Goal: Task Accomplishment & Management: Use online tool/utility

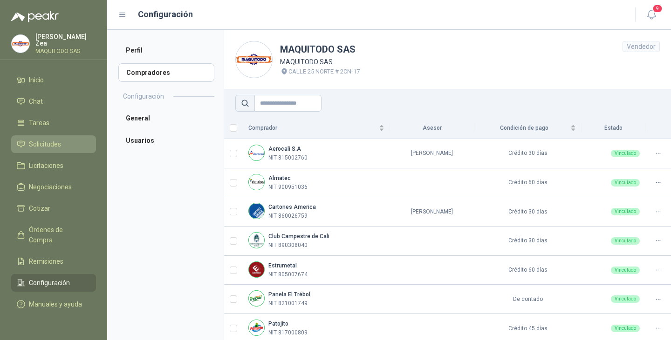
click at [47, 142] on span "Solicitudes" at bounding box center [45, 144] width 32 height 10
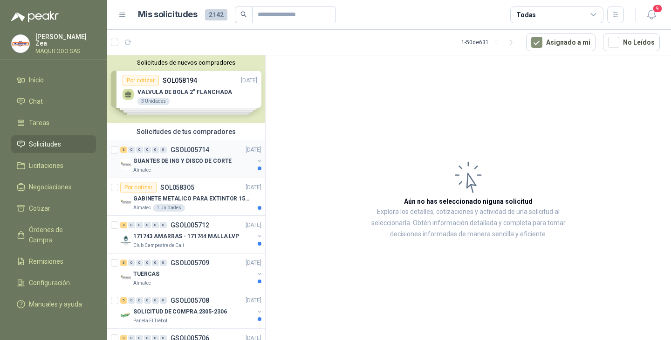
click at [199, 156] on div "GUANTES DE ING Y DISCO DE CORTE" at bounding box center [193, 161] width 121 height 11
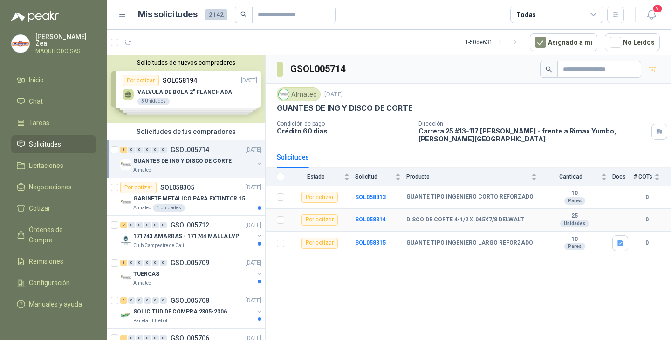
click at [467, 227] on td "DISCO DE CORTE 4-1/2 X.045X7/8 DELWALT" at bounding box center [474, 220] width 136 height 23
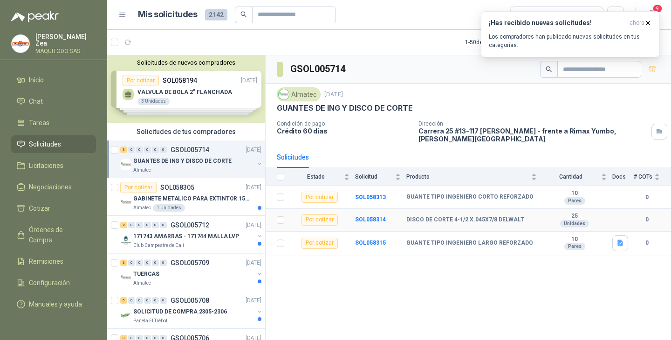
click at [426, 220] on b "DISCO DE CORTE 4-1/2 X.045X7/8 DELWALT" at bounding box center [465, 220] width 118 height 7
click at [376, 220] on b "SOL058314" at bounding box center [370, 220] width 31 height 7
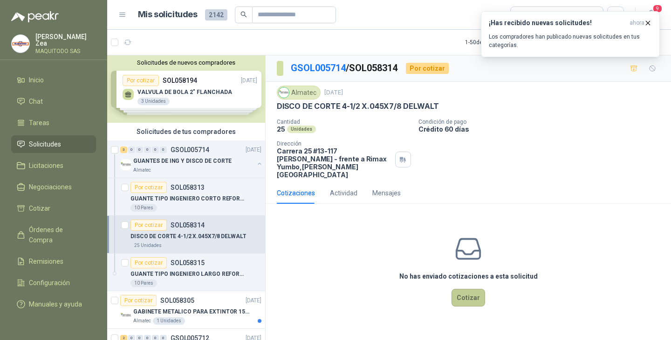
click at [465, 290] on button "Cotizar" at bounding box center [468, 298] width 34 height 18
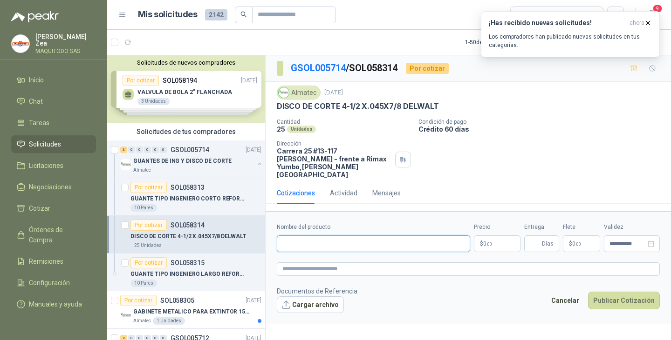
click at [325, 236] on input "Nombre del producto" at bounding box center [373, 244] width 193 height 17
paste input "**********"
click at [412, 239] on input "**********" at bounding box center [373, 244] width 193 height 17
type input "**********"
click at [490, 242] on span ",00" at bounding box center [489, 244] width 6 height 5
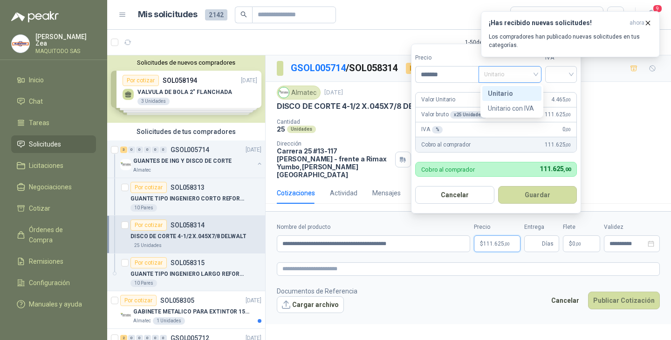
click at [520, 76] on span "Unitario" at bounding box center [510, 75] width 52 height 14
type input "*******"
click at [517, 107] on div "Unitario con IVA" at bounding box center [512, 108] width 48 height 10
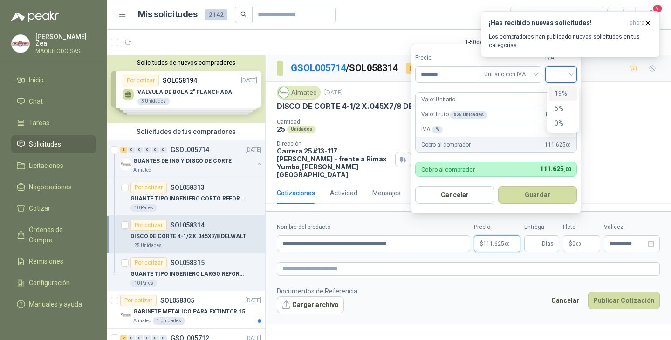
click at [571, 73] on input "search" at bounding box center [561, 74] width 20 height 14
click at [565, 96] on div "19%" at bounding box center [562, 94] width 17 height 10
click at [544, 192] on button "Guardar" at bounding box center [539, 195] width 80 height 18
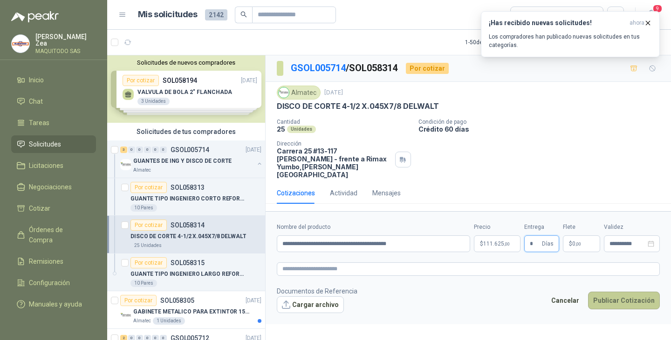
type input "*"
click at [625, 296] on button "Publicar Cotización" at bounding box center [624, 301] width 72 height 18
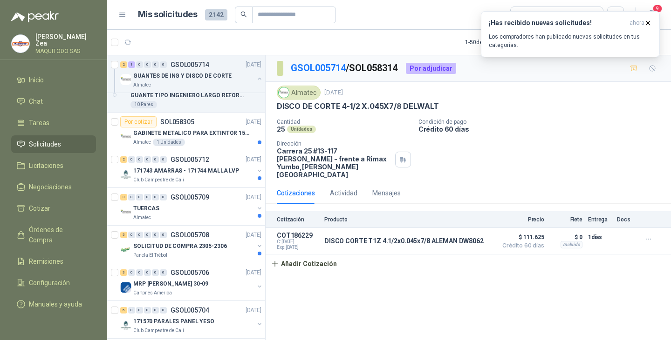
scroll to position [183, 0]
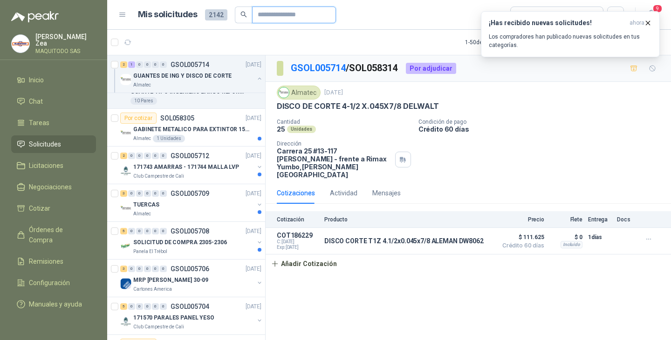
click at [266, 20] on input "text" at bounding box center [290, 15] width 65 height 16
type input "********"
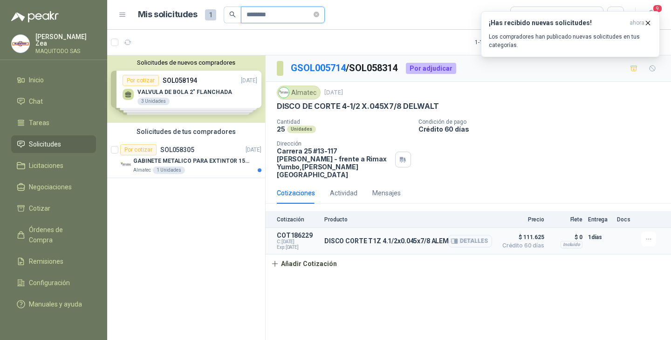
scroll to position [0, 0]
click at [200, 152] on div "Por cotizar SOL058305 [DATE]" at bounding box center [190, 149] width 141 height 11
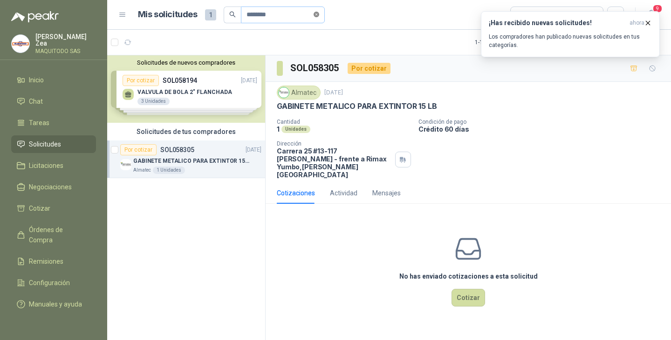
click at [319, 12] on icon "close-circle" at bounding box center [316, 15] width 6 height 6
type input "********"
click at [208, 196] on div "SEÑAL EXTINTOR ABC" at bounding box center [188, 198] width 110 height 11
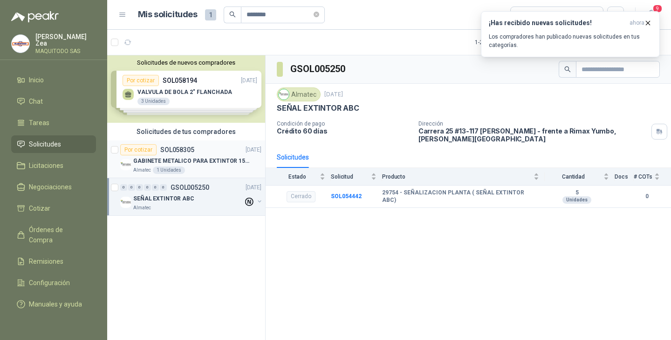
click at [210, 174] on div "Almatec 1 Unidades" at bounding box center [197, 170] width 128 height 7
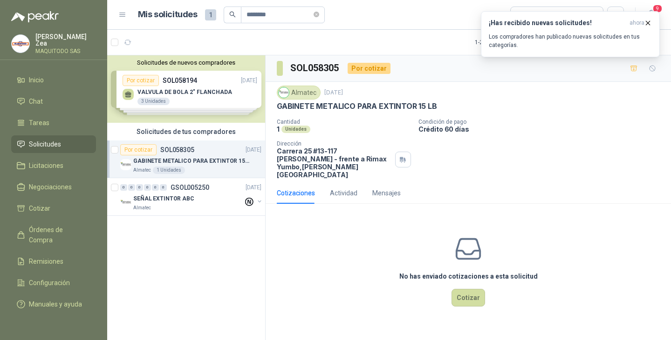
click at [210, 168] on div "Almatec 1 Unidades" at bounding box center [197, 170] width 128 height 7
click at [208, 168] on div "Almatec 1 Unidades" at bounding box center [197, 170] width 128 height 7
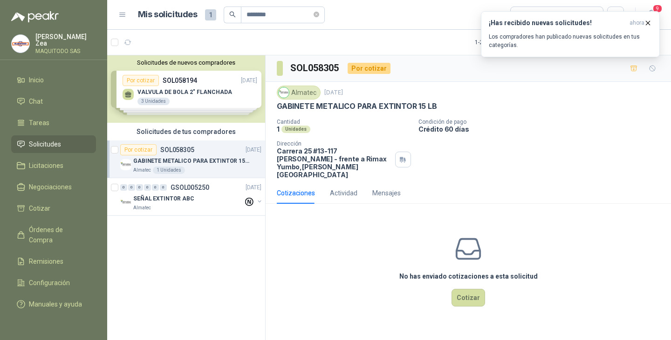
click at [70, 145] on li "Solicitudes" at bounding box center [54, 144] width 74 height 10
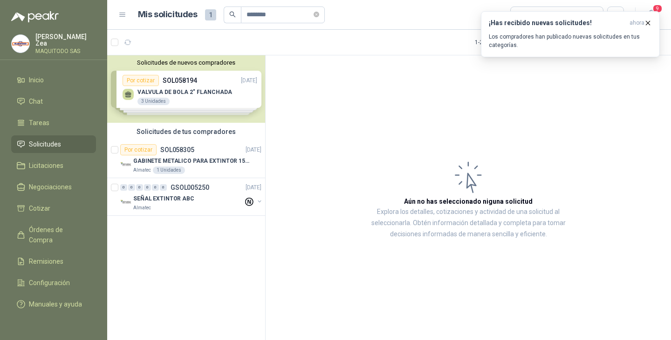
click at [70, 145] on li "Solicitudes" at bounding box center [54, 144] width 74 height 10
click at [319, 14] on icon "close-circle" at bounding box center [316, 15] width 6 height 6
click at [58, 142] on span "Solicitudes" at bounding box center [45, 144] width 32 height 10
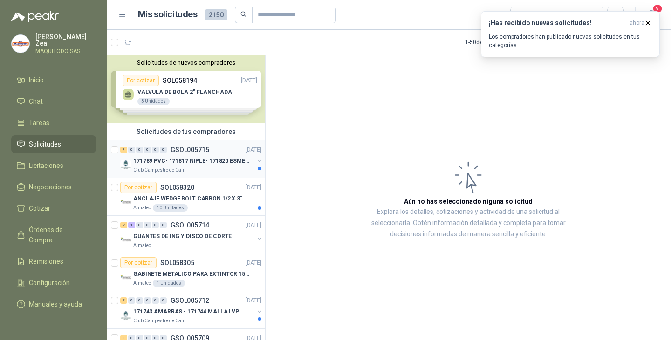
click at [214, 161] on p "171789 PVC- 171817 NIPLE- 171820 ESMERIL" at bounding box center [191, 161] width 116 height 9
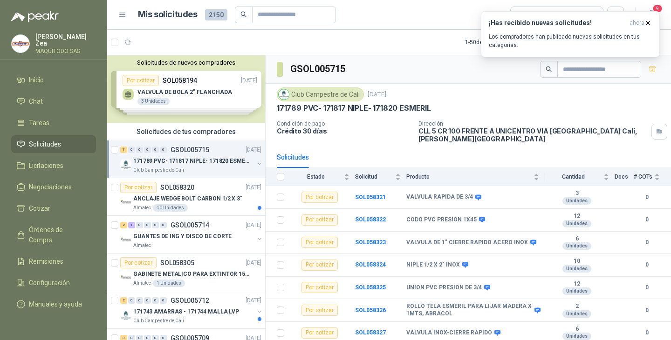
scroll to position [3, 0]
click at [200, 185] on div "Por cotizar SOL058320 [DATE]" at bounding box center [190, 187] width 141 height 11
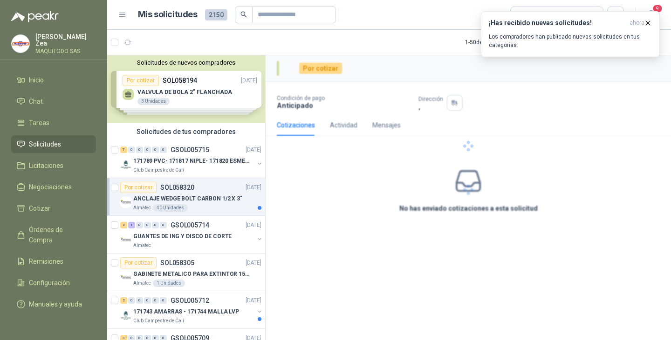
click at [200, 185] on div "Por cotizar SOL058320 [DATE]" at bounding box center [190, 187] width 141 height 11
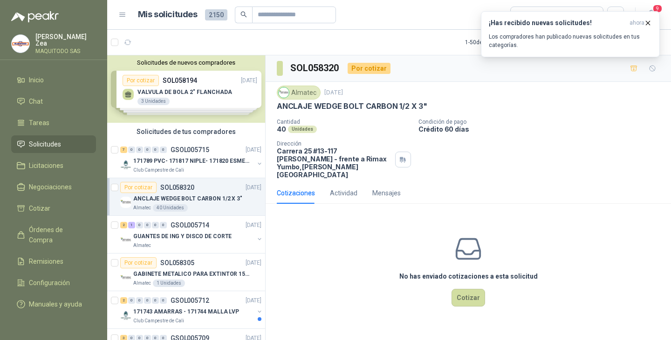
click at [200, 185] on div "Por cotizar SOL058320 [DATE]" at bounding box center [190, 187] width 141 height 11
click at [211, 234] on p "GUANTES DE ING Y DISCO DE CORTE" at bounding box center [182, 236] width 98 height 9
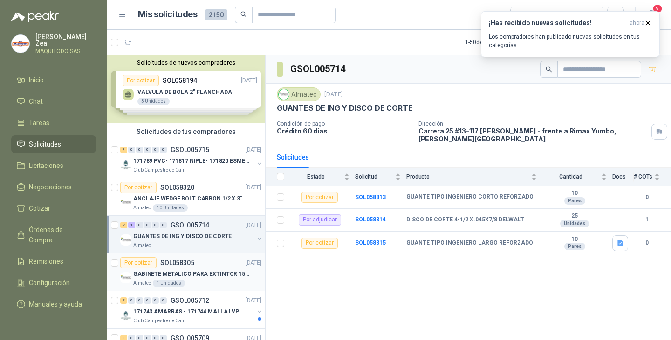
click at [198, 265] on div "Por cotizar SOL058305 [DATE]" at bounding box center [190, 263] width 141 height 11
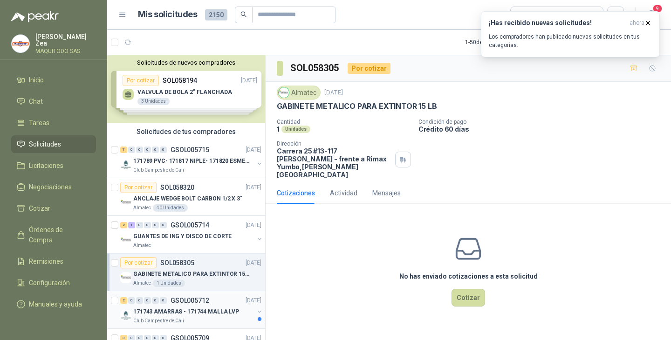
click at [187, 300] on p "GSOL005712" at bounding box center [189, 301] width 39 height 7
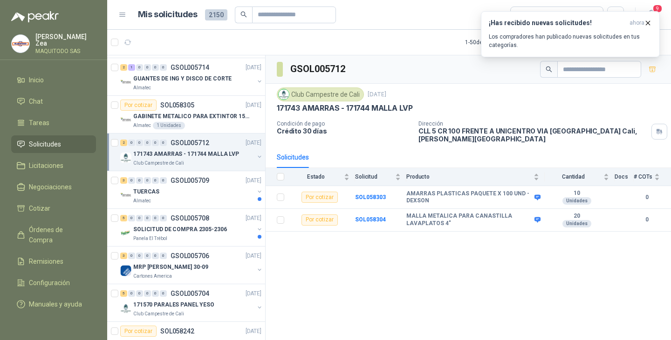
scroll to position [186, 0]
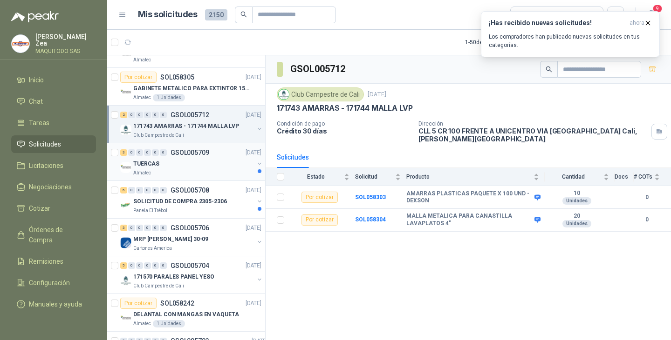
click at [208, 157] on div "3 0 0 0 0 0 GSOL005709 [DATE]" at bounding box center [191, 152] width 143 height 11
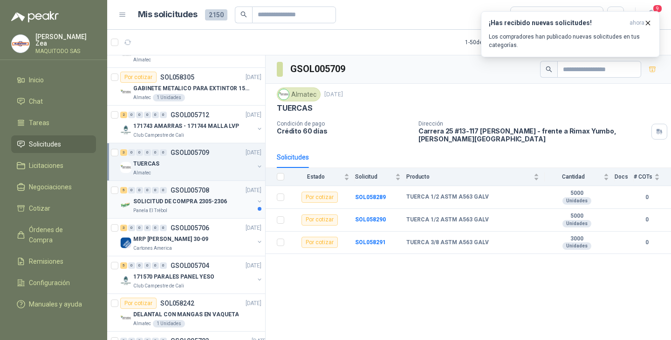
click at [213, 203] on p "SOLICITUD DE COMPRA 2305-2306" at bounding box center [180, 201] width 94 height 9
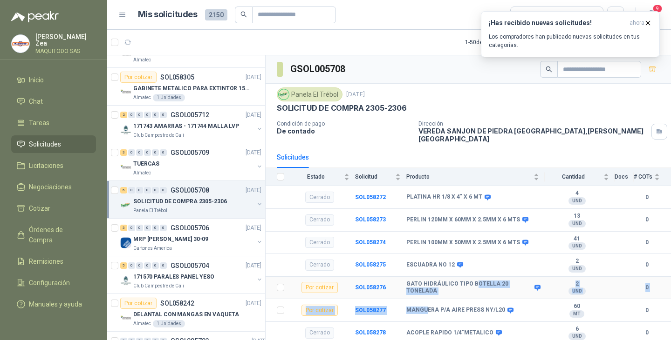
drag, startPoint x: 424, startPoint y: 299, endPoint x: 474, endPoint y: 278, distance: 54.1
click at [474, 278] on tbody "Cerrado SOL058272 PLATINA HR 1/8 X 4" X 6 MT 4 UND  0 Cerrado SOL058273 [PERSO…" at bounding box center [468, 333] width 405 height 294
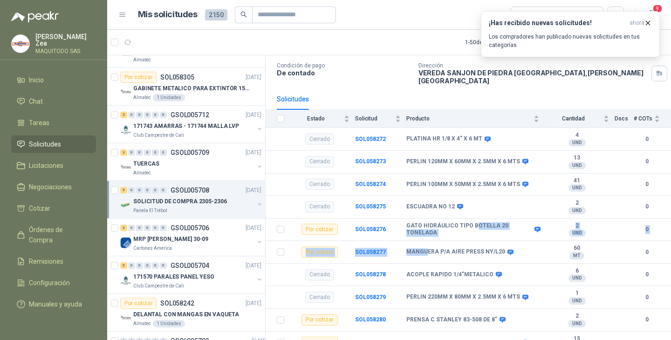
scroll to position [73, 0]
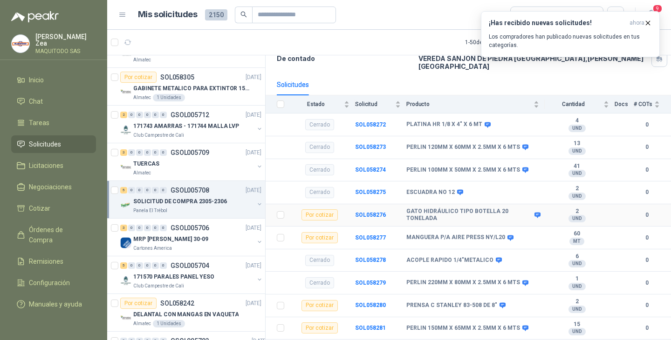
click at [317, 214] on div "Por cotizar" at bounding box center [319, 215] width 36 height 11
click at [368, 212] on b "SOL058276" at bounding box center [370, 215] width 31 height 7
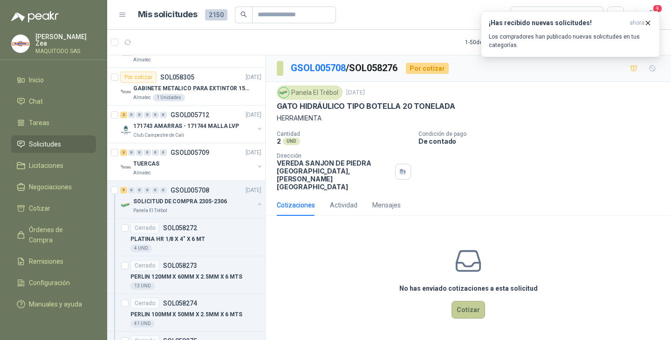
click at [468, 301] on button "Cotizar" at bounding box center [468, 310] width 34 height 18
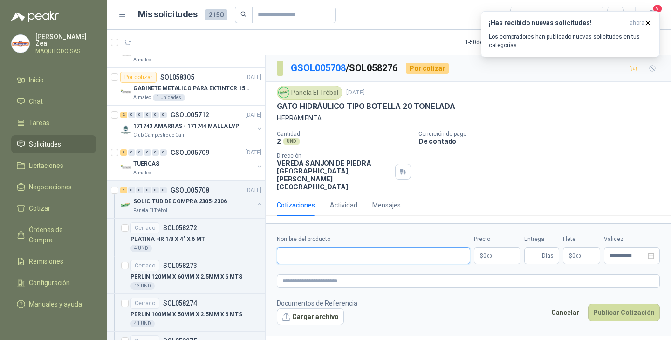
click at [415, 248] on input "Nombre del producto" at bounding box center [373, 256] width 193 height 17
paste input "**********"
type input "**********"
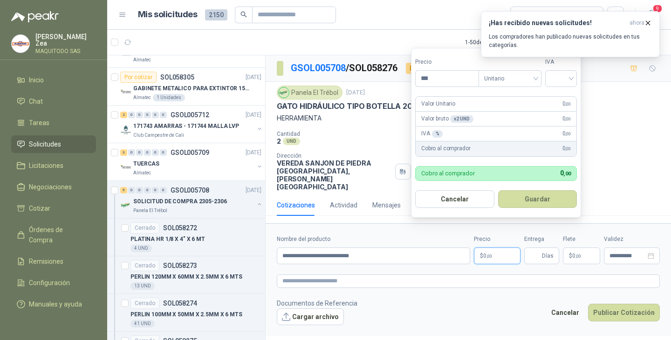
click at [491, 254] on span ",00" at bounding box center [489, 256] width 6 height 5
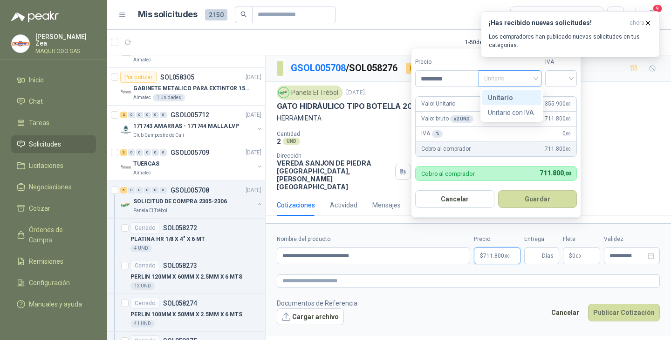
click at [517, 82] on span "Unitario" at bounding box center [510, 79] width 52 height 14
type input "*********"
click at [521, 109] on div "Unitario con IVA" at bounding box center [512, 113] width 48 height 10
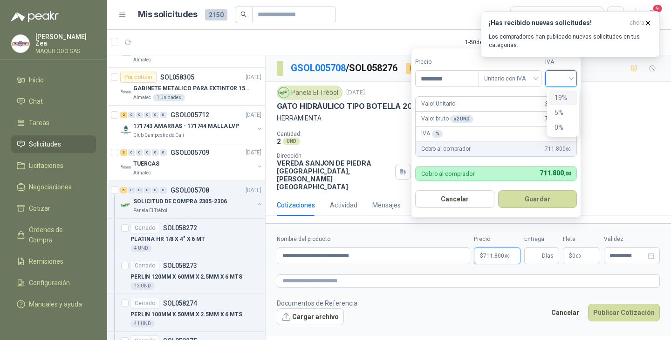
click at [561, 80] on input "search" at bounding box center [561, 78] width 20 height 14
click at [559, 95] on div "19%" at bounding box center [562, 98] width 17 height 10
click at [541, 196] on button "Guardar" at bounding box center [539, 200] width 80 height 18
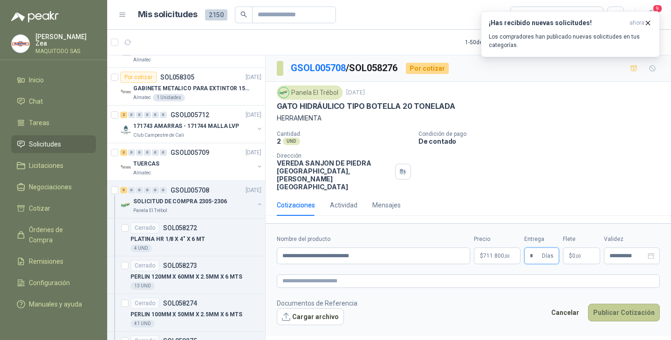
type input "*"
click at [620, 304] on button "Publicar Cotización" at bounding box center [624, 313] width 72 height 18
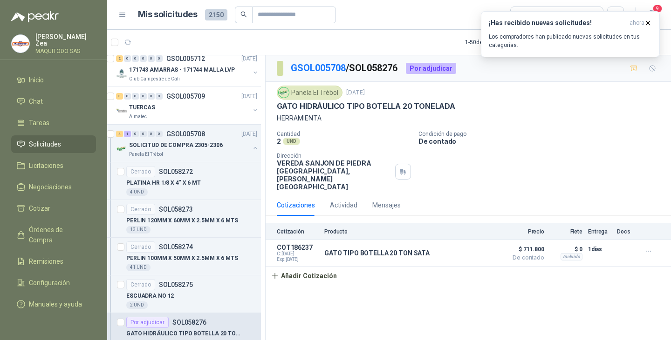
scroll to position [244, 12]
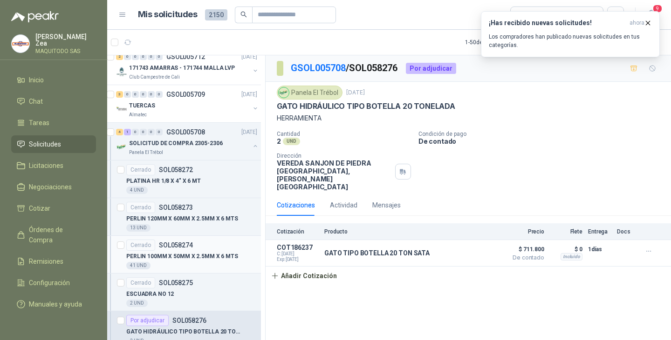
click at [178, 258] on p "PERLIN 100MM X 50MM X 2.5MM X 6 MTS" at bounding box center [182, 256] width 112 height 9
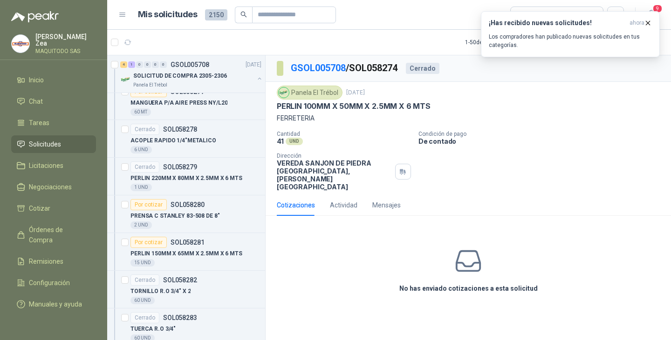
scroll to position [517, 0]
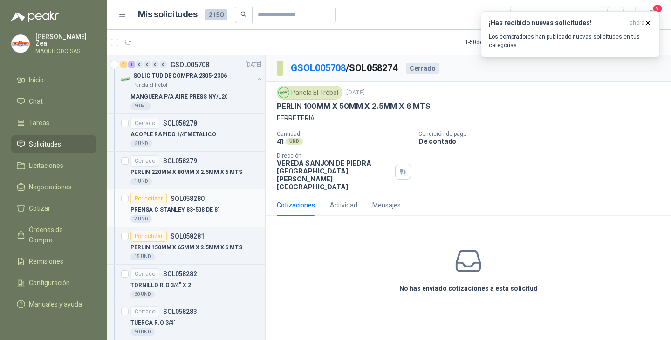
click at [147, 200] on div "Por cotizar" at bounding box center [148, 198] width 36 height 11
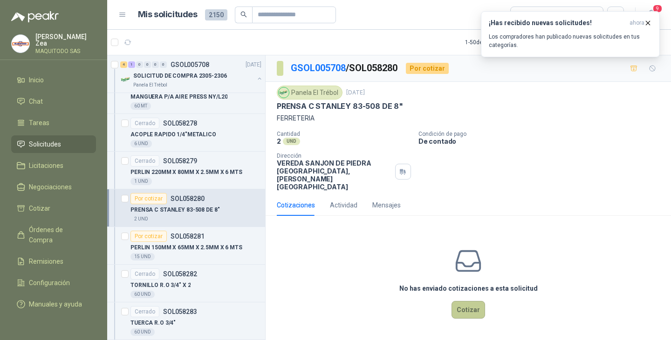
click at [463, 301] on button "Cotizar" at bounding box center [468, 310] width 34 height 18
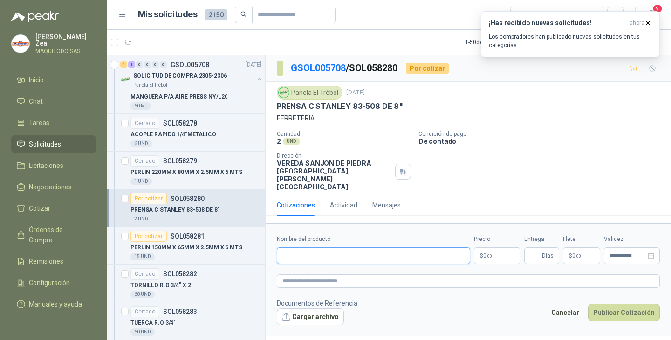
click at [310, 248] on input "Nombre del producto" at bounding box center [373, 256] width 193 height 17
paste input "**********"
click at [323, 248] on input "**********" at bounding box center [373, 256] width 193 height 17
click at [314, 248] on input "**********" at bounding box center [373, 256] width 193 height 17
type input "**********"
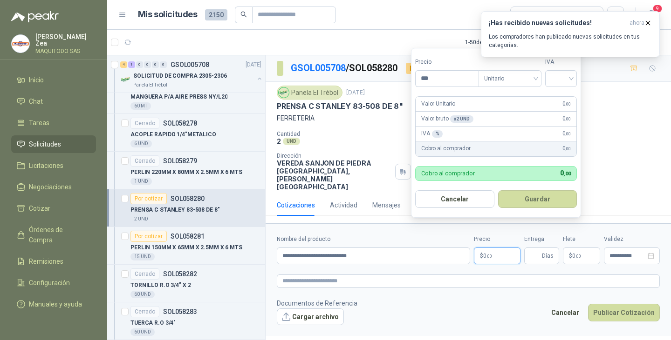
click at [500, 248] on p "$ 0 ,00" at bounding box center [497, 256] width 47 height 17
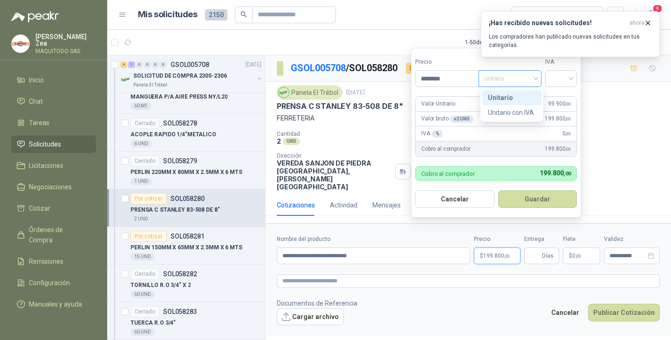
click at [523, 74] on span "Unitario" at bounding box center [510, 79] width 52 height 14
type input "********"
click at [521, 115] on div "Unitario con IVA" at bounding box center [512, 113] width 48 height 10
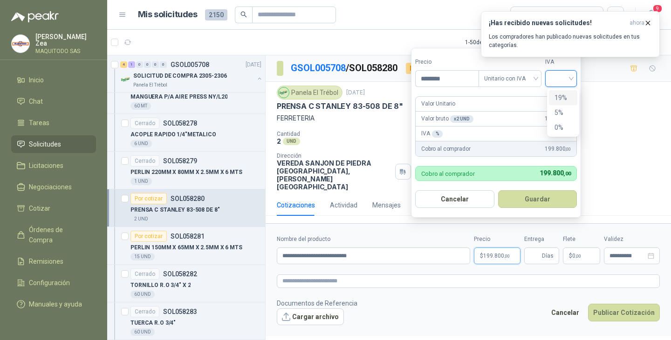
click at [563, 82] on input "search" at bounding box center [561, 78] width 20 height 14
click at [562, 98] on div "19%" at bounding box center [562, 98] width 17 height 10
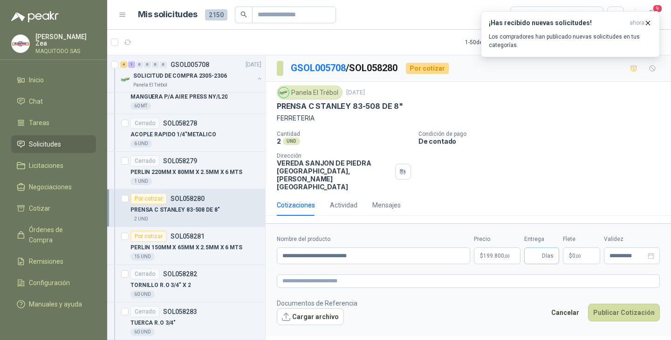
click at [541, 248] on span "Días" at bounding box center [541, 256] width 35 height 17
type input "*"
click at [617, 304] on button "Publicar Cotización" at bounding box center [624, 313] width 72 height 18
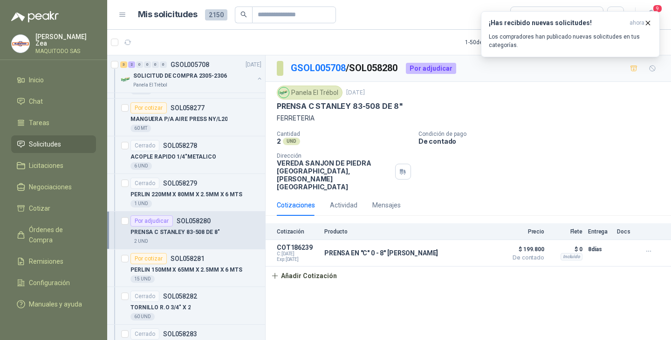
scroll to position [488, 0]
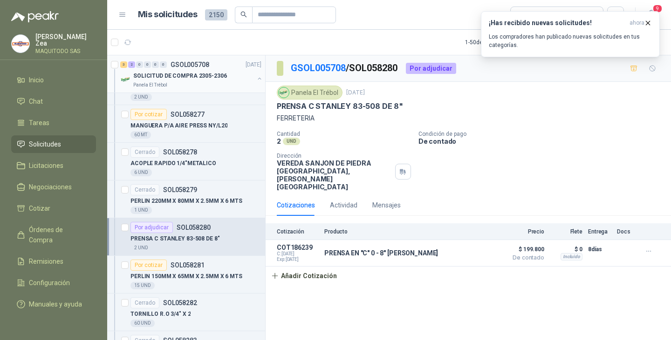
click at [256, 79] on button "button" at bounding box center [259, 78] width 7 height 7
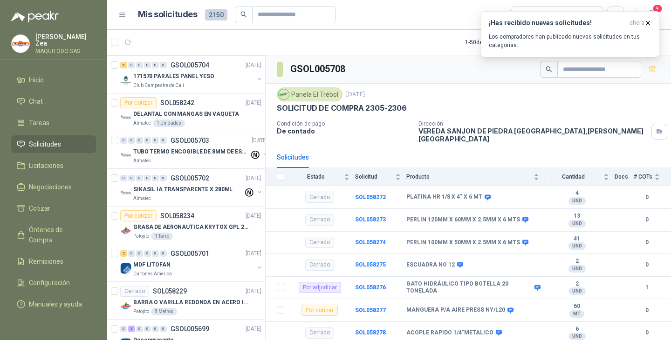
scroll to position [388, 0]
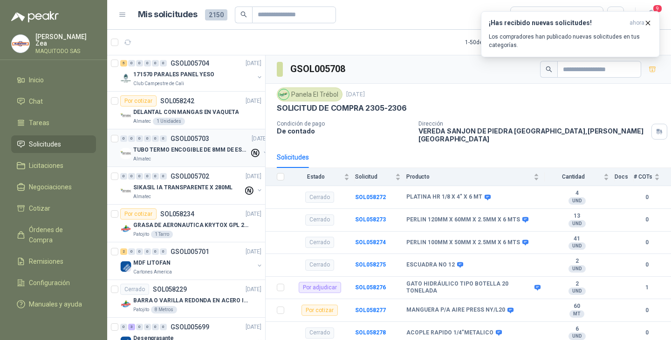
click at [191, 147] on p "TUBO TERMO ENCOGIBLE DE 8MM DE ESPESOR X 5CMS" at bounding box center [191, 150] width 116 height 9
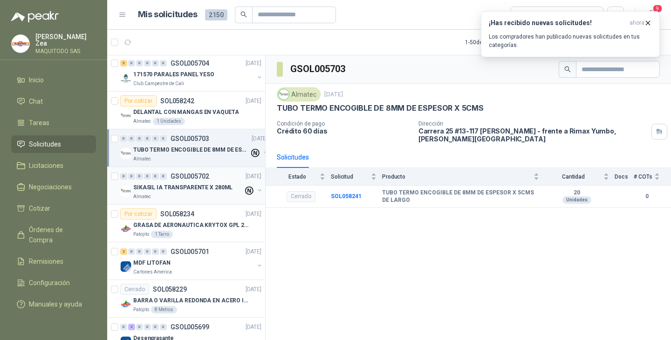
click at [198, 190] on p "SIKASIL IA TRANSPARENTE X 280ML" at bounding box center [182, 188] width 99 height 9
